Goal: Check status: Check status

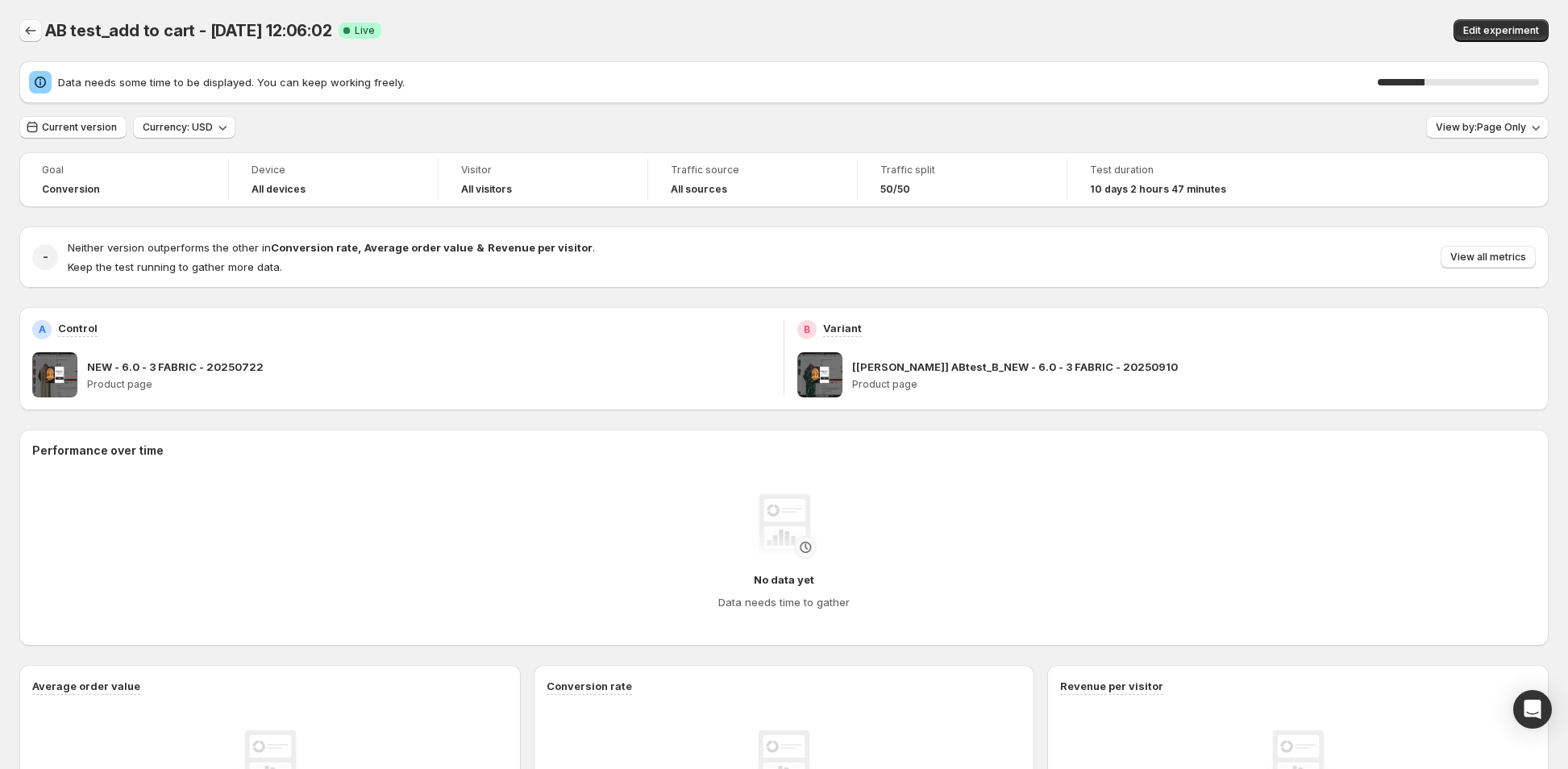
click at [26, 29] on icon "Back" at bounding box center [31, 31] width 16 height 16
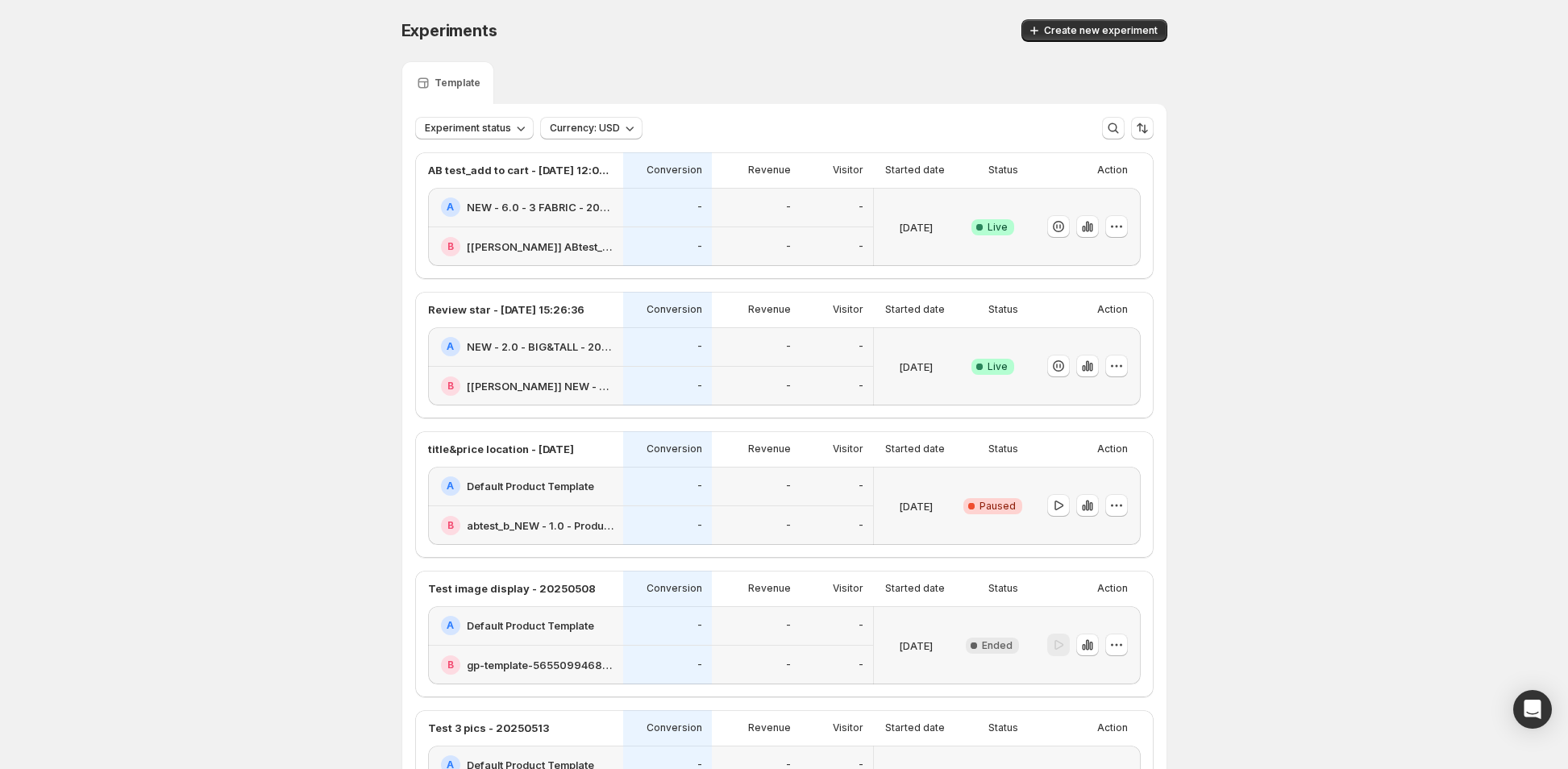
click at [657, 222] on div "-" at bounding box center [667, 208] width 88 height 40
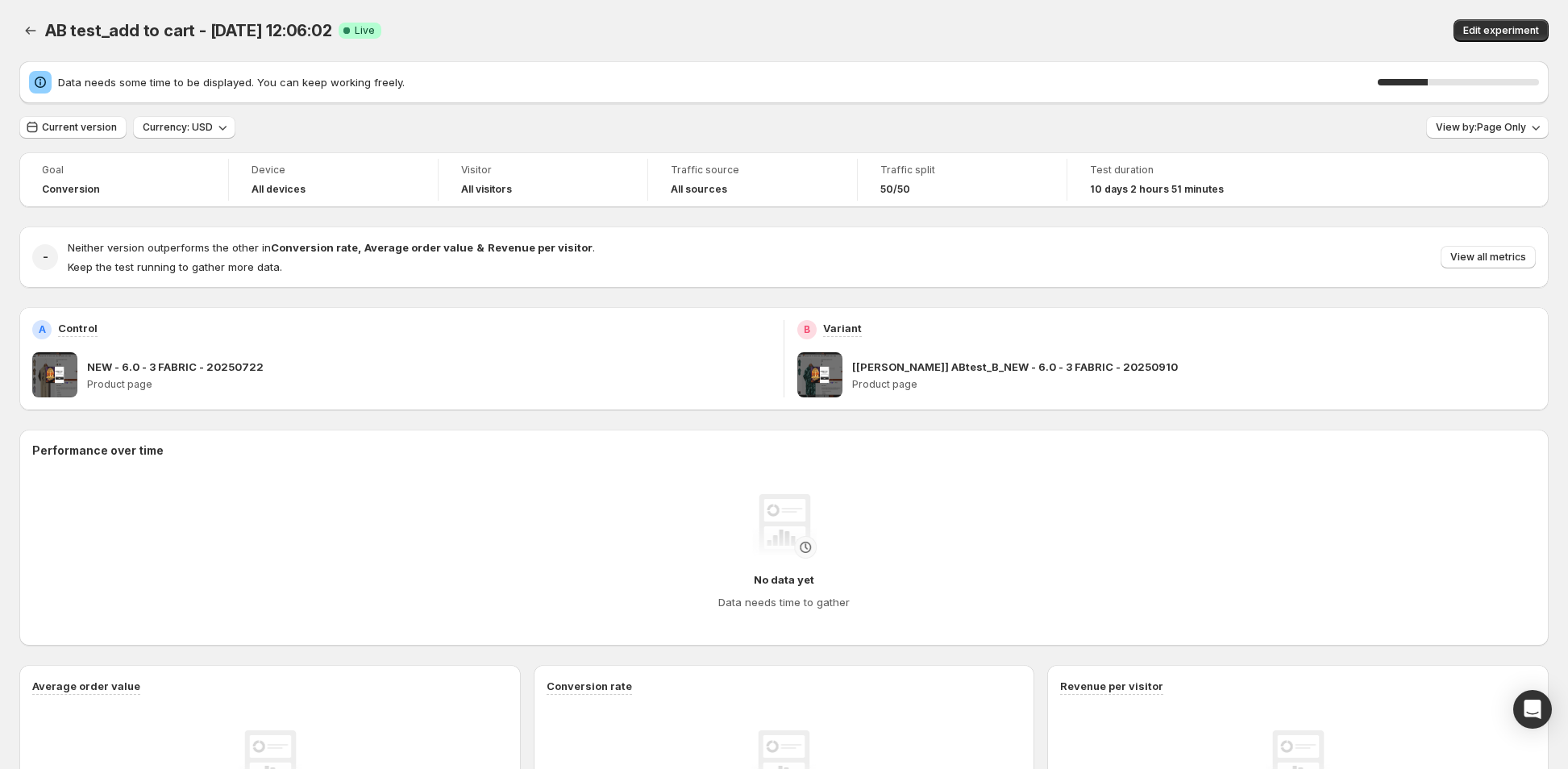
click at [1002, 16] on div "AB test_add to cart - Sep 10, 12:06:02. This page is ready AB test_add to cart …" at bounding box center [784, 31] width 1529 height 61
